Goal: Use online tool/utility: Utilize a website feature to perform a specific function

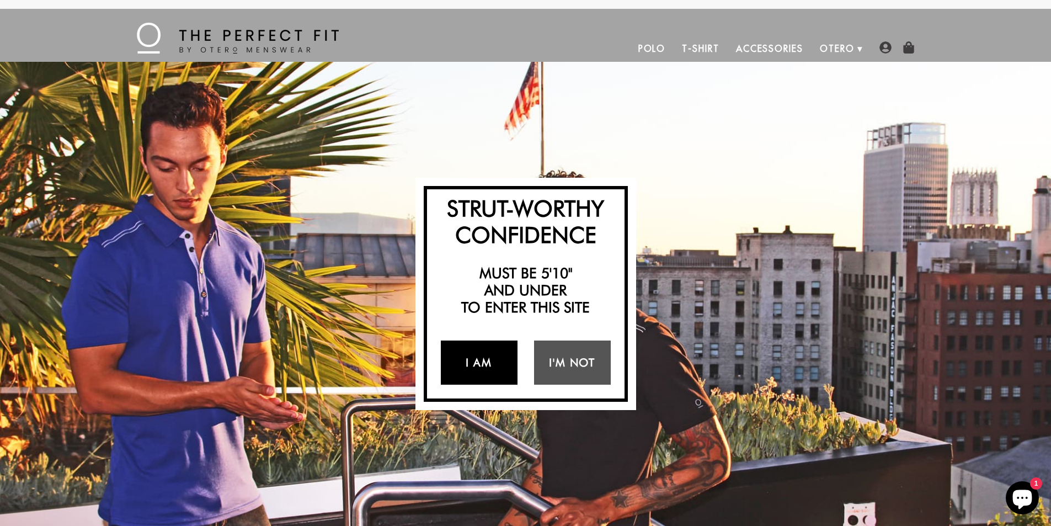
click at [499, 359] on link "I Am" at bounding box center [479, 362] width 77 height 44
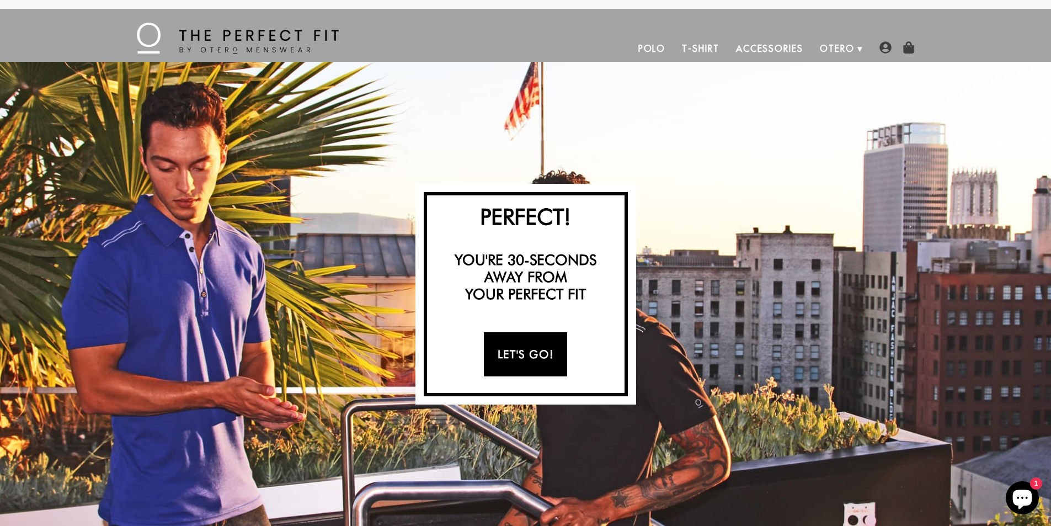
click at [499, 359] on link "Let's Go!" at bounding box center [525, 354] width 83 height 44
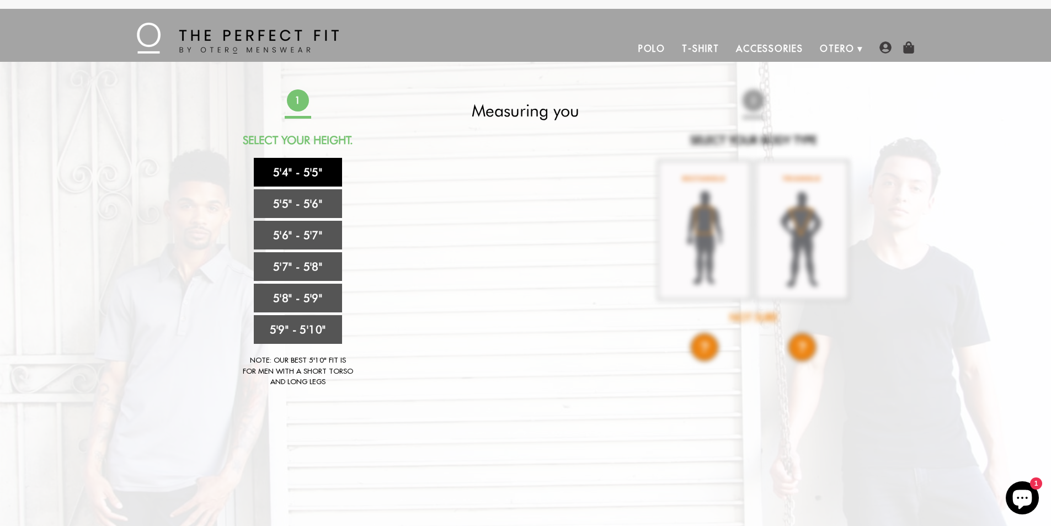
click at [302, 171] on link "5'4" - 5'5"" at bounding box center [298, 172] width 88 height 29
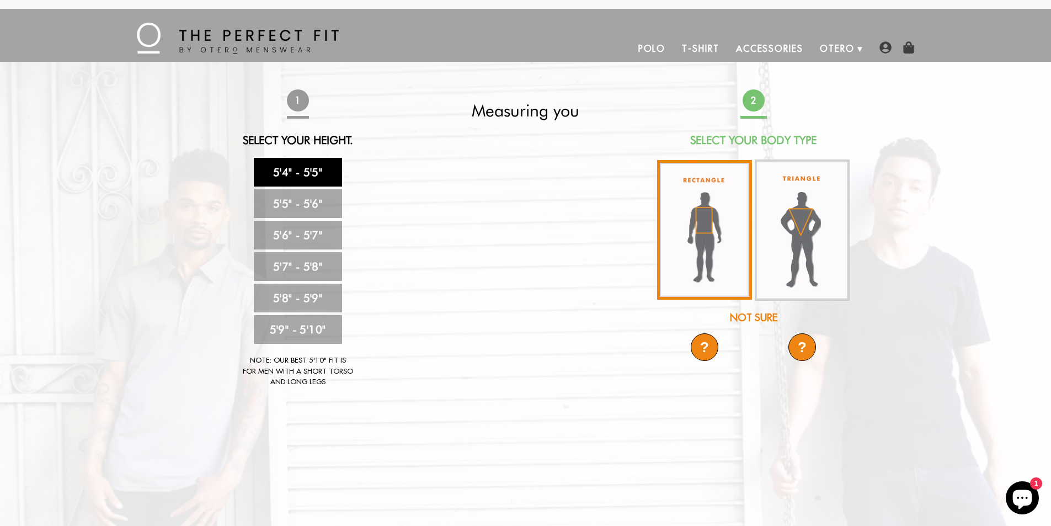
click at [709, 232] on img at bounding box center [704, 230] width 95 height 140
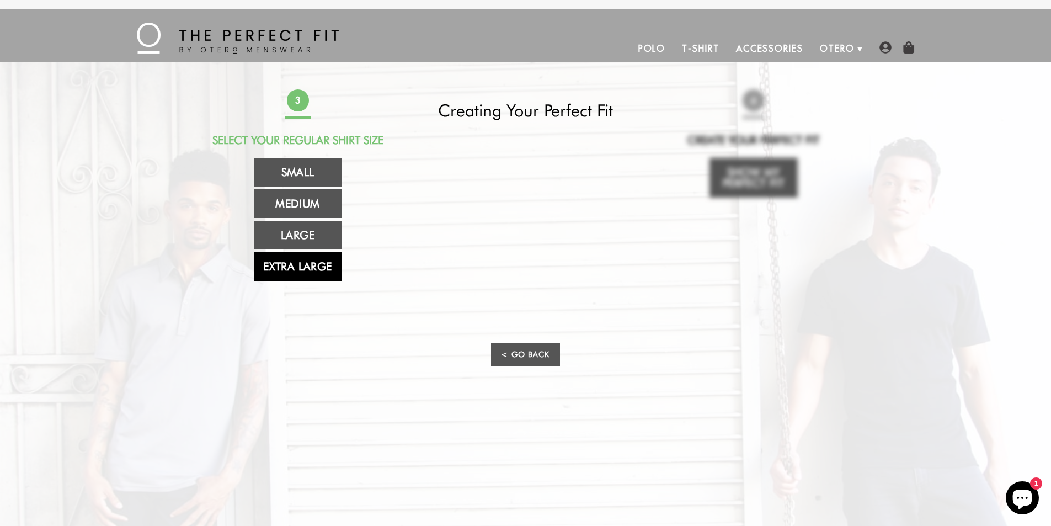
drag, startPoint x: 298, startPoint y: 263, endPoint x: 304, endPoint y: 259, distance: 6.9
click at [298, 263] on link "Extra Large" at bounding box center [298, 266] width 88 height 29
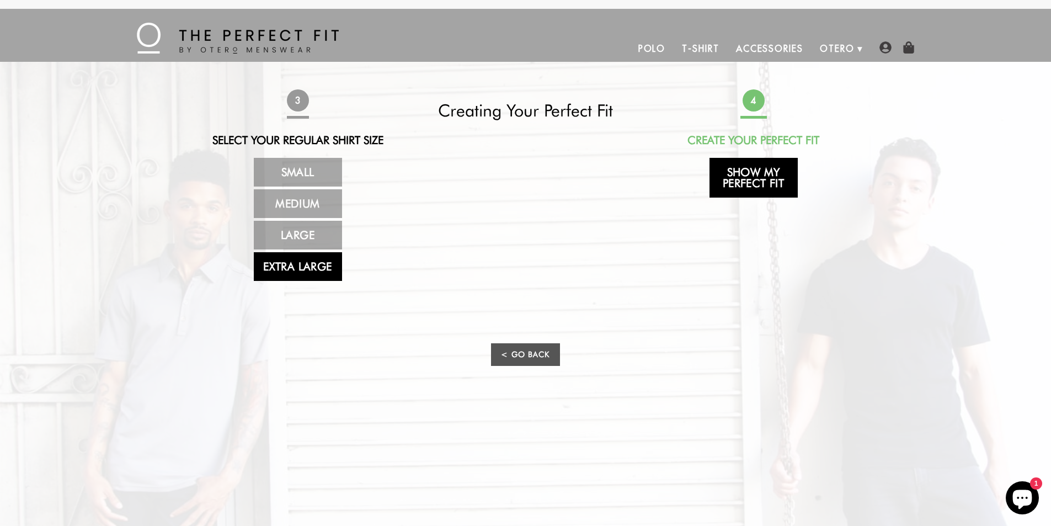
click at [759, 183] on link "Show My Perfect Fit" at bounding box center [753, 178] width 88 height 40
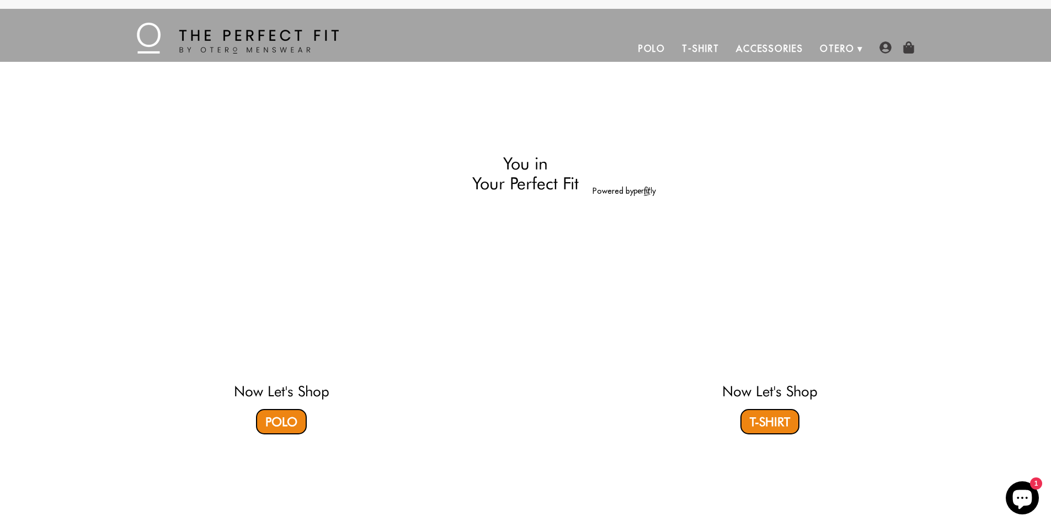
select select "XL"
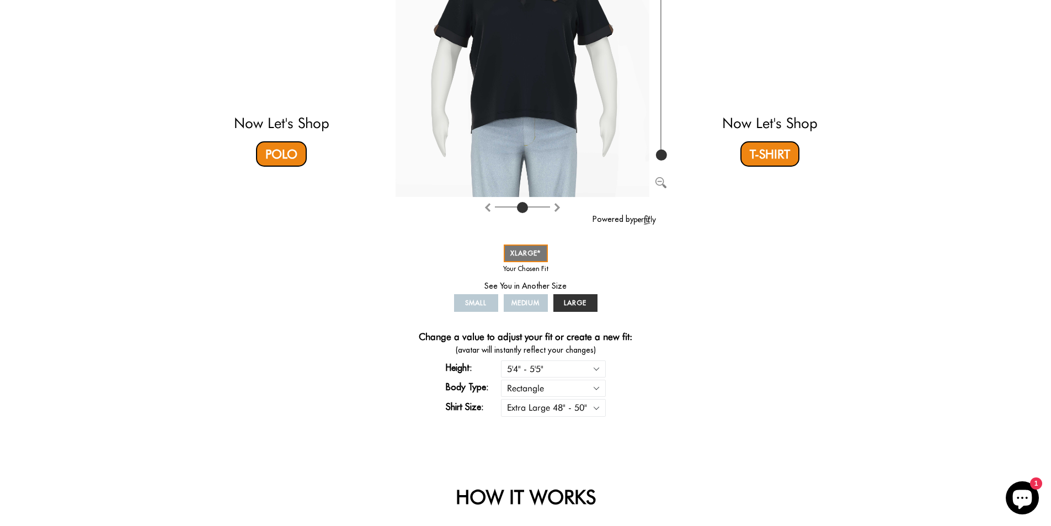
scroll to position [221, 0]
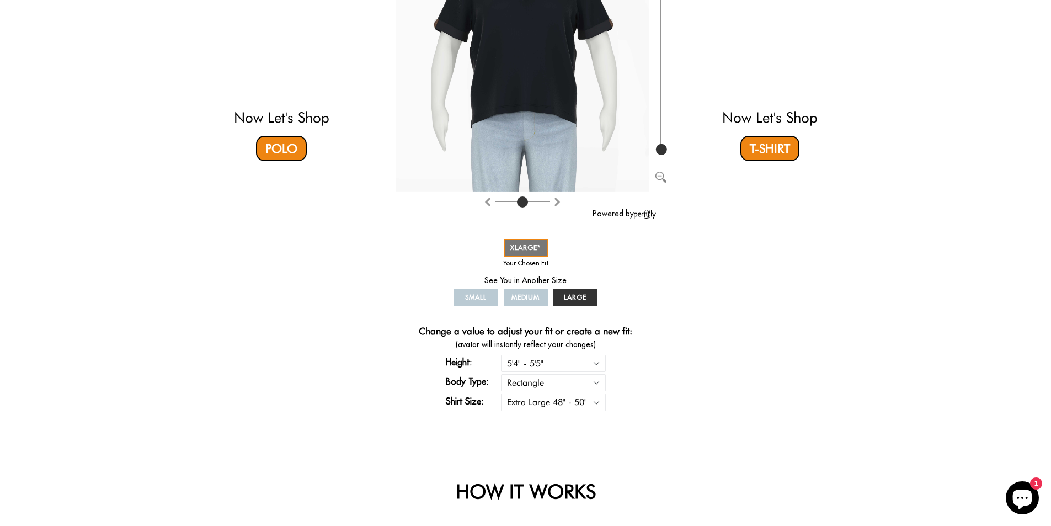
click at [476, 297] on span "SMALL" at bounding box center [476, 297] width 22 height 8
click at [478, 298] on span "SMALL" at bounding box center [476, 297] width 22 height 8
click at [566, 298] on span "LARGE" at bounding box center [575, 297] width 23 height 8
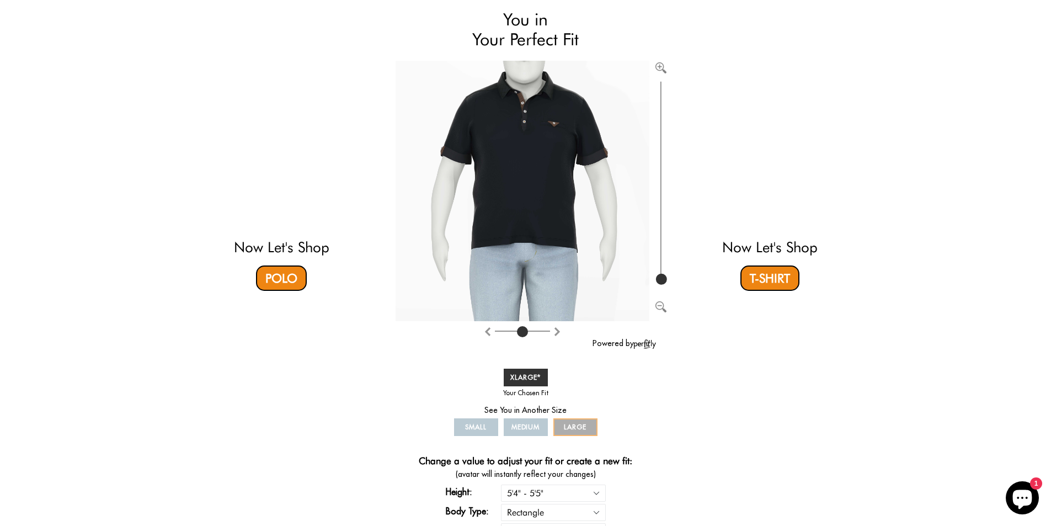
scroll to position [110, 0]
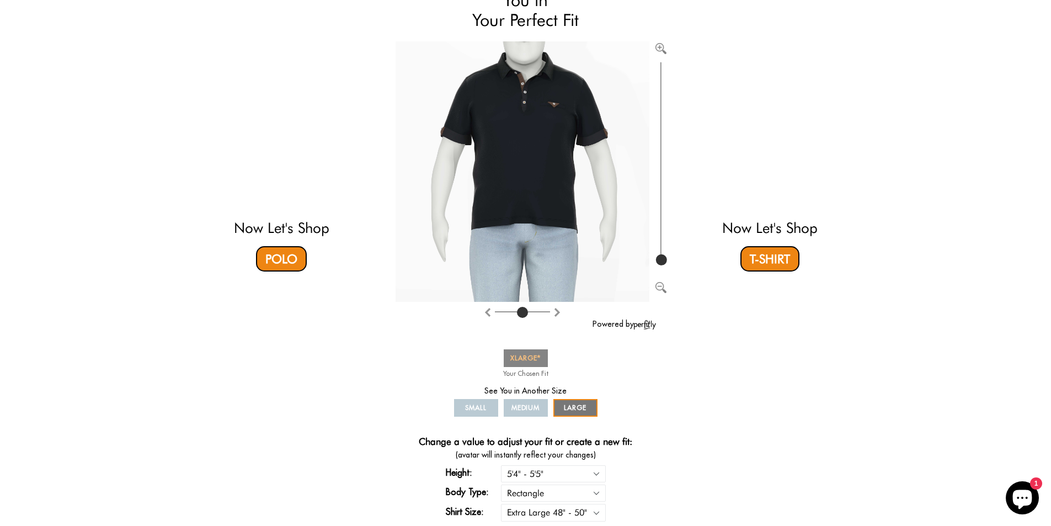
click at [541, 357] on link "XLARGE" at bounding box center [526, 358] width 44 height 18
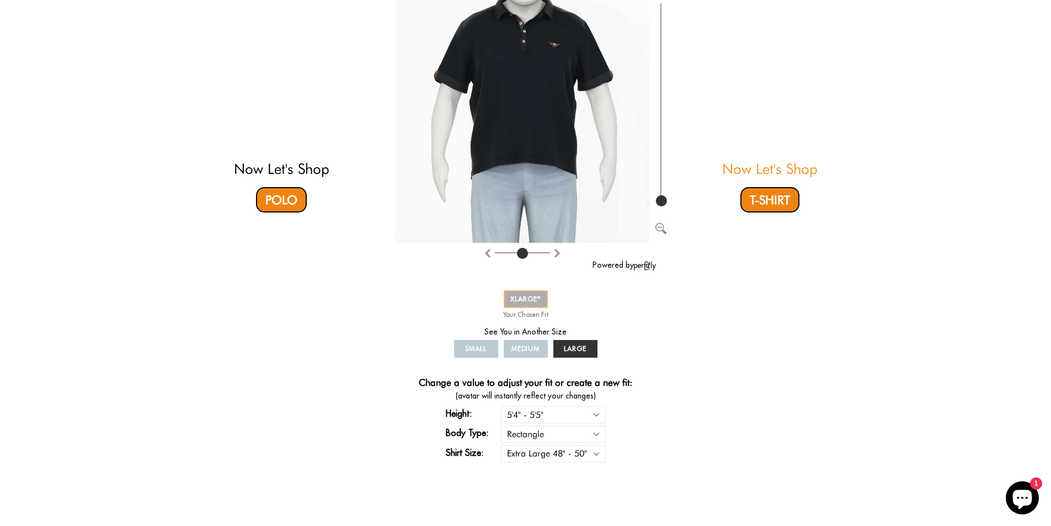
scroll to position [0, 0]
